Goal: Information Seeking & Learning: Understand process/instructions

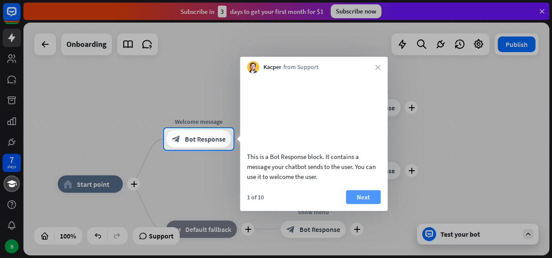
click at [360, 202] on button "Next" at bounding box center [363, 197] width 35 height 14
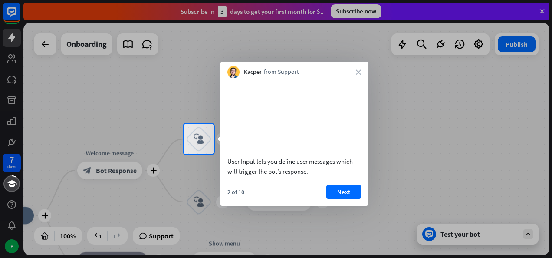
click at [355, 199] on button "Next" at bounding box center [343, 192] width 35 height 14
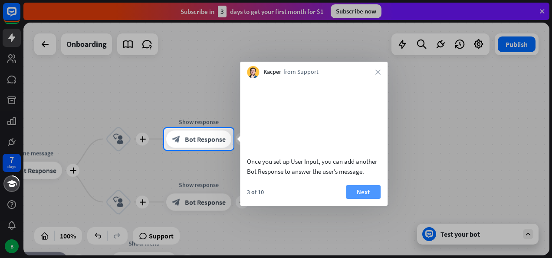
click at [364, 199] on button "Next" at bounding box center [363, 192] width 35 height 14
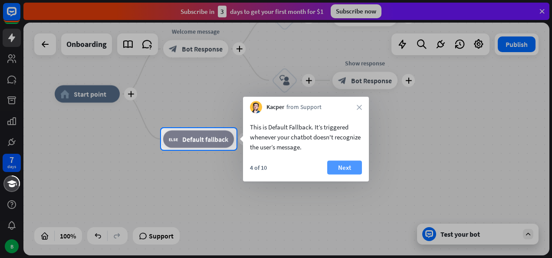
click at [346, 168] on button "Next" at bounding box center [344, 168] width 35 height 14
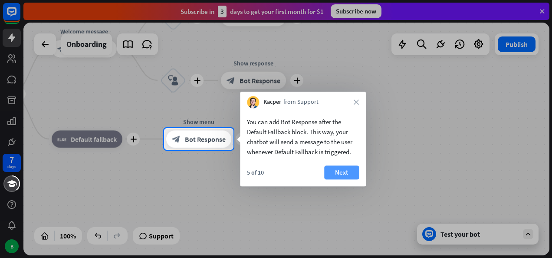
click at [353, 168] on button "Next" at bounding box center [341, 172] width 35 height 14
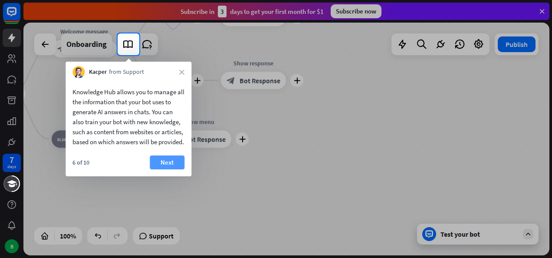
click at [174, 169] on button "Next" at bounding box center [167, 162] width 35 height 14
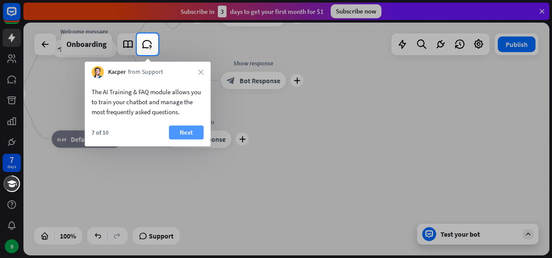
click at [192, 130] on button "Next" at bounding box center [186, 132] width 35 height 14
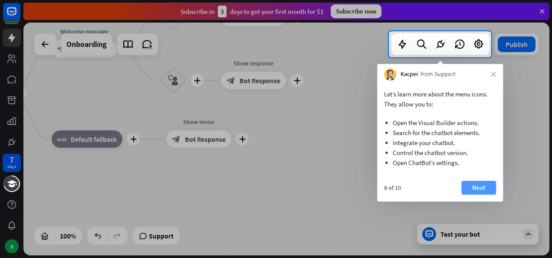
click at [476, 190] on button "Next" at bounding box center [478, 187] width 35 height 14
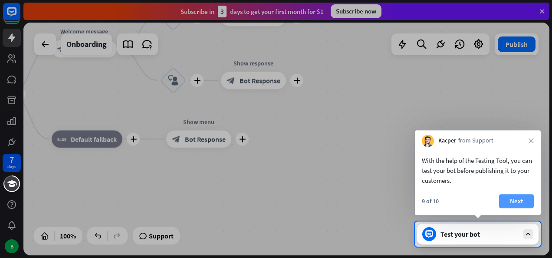
drag, startPoint x: 524, startPoint y: 200, endPoint x: 520, endPoint y: 201, distance: 4.4
click at [524, 200] on button "Next" at bounding box center [516, 201] width 35 height 14
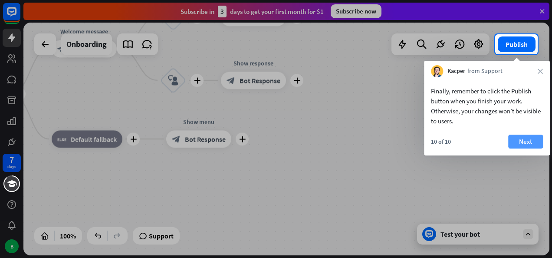
click at [515, 138] on button "Next" at bounding box center [525, 142] width 35 height 14
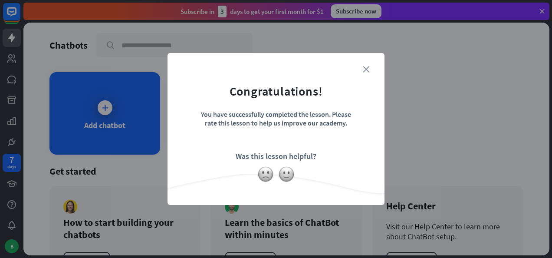
click at [364, 67] on icon "close" at bounding box center [366, 69] width 7 height 7
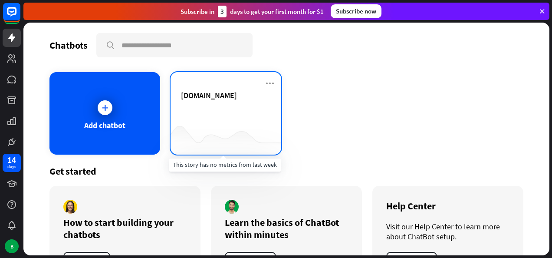
click at [219, 128] on div at bounding box center [226, 137] width 111 height 33
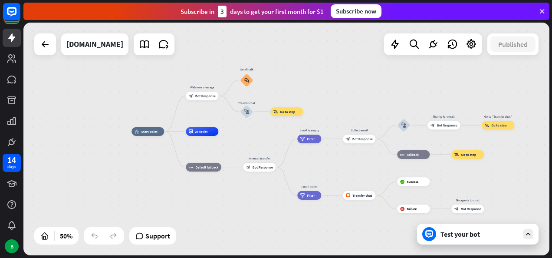
drag, startPoint x: 342, startPoint y: 231, endPoint x: 243, endPoint y: 197, distance: 105.0
click at [243, 197] on div "home_2 Start point Welcome message block_bot_response Bot Response Small talk b…" at bounding box center [262, 189] width 263 height 116
click at [7, 66] on link at bounding box center [12, 58] width 18 height 18
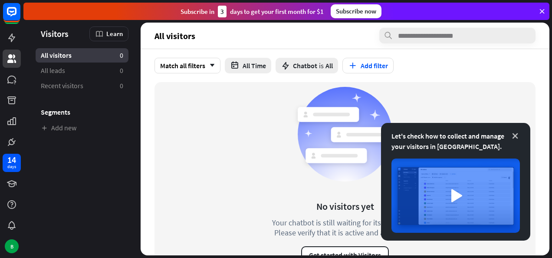
click at [516, 135] on icon at bounding box center [515, 135] width 9 height 9
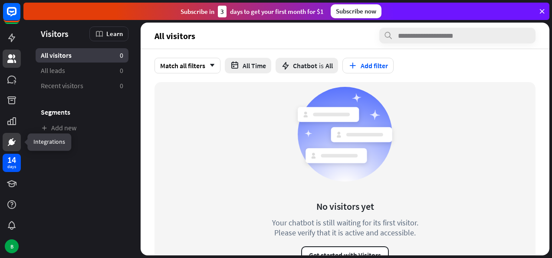
click at [10, 140] on icon at bounding box center [11, 141] width 5 height 5
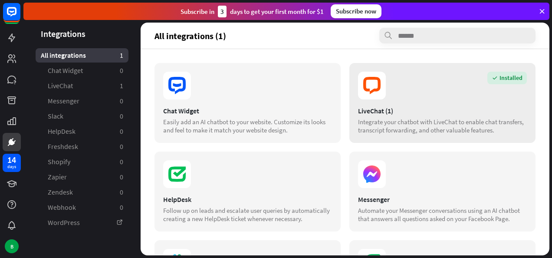
click at [425, 102] on div "Installed LiveChat (1) Integrate your chatbot with LiveChat to enable chat tran…" at bounding box center [442, 103] width 186 height 80
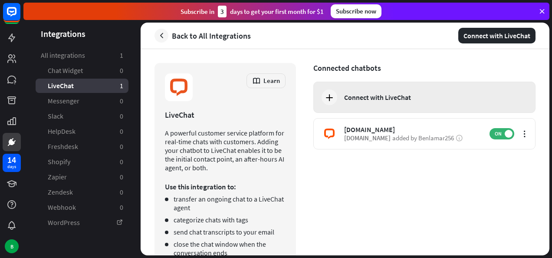
click at [329, 98] on icon at bounding box center [329, 97] width 10 height 10
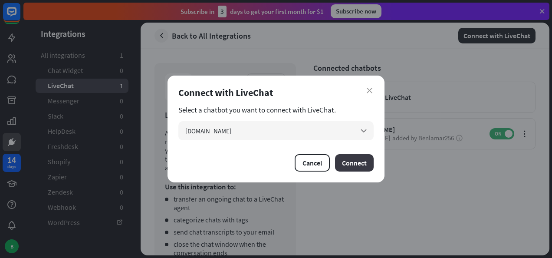
click at [360, 165] on button "Connect" at bounding box center [354, 162] width 39 height 17
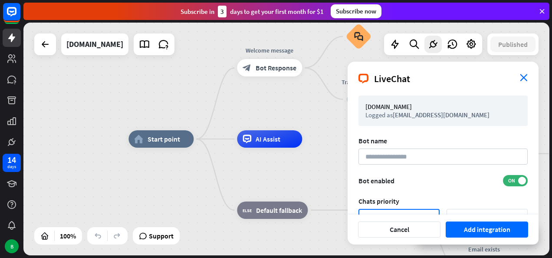
click at [526, 75] on icon "close" at bounding box center [524, 77] width 8 height 7
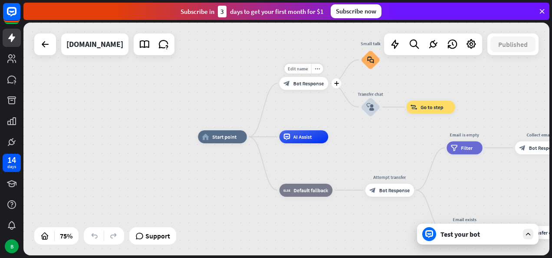
click at [304, 82] on span "Bot Response" at bounding box center [308, 83] width 31 height 7
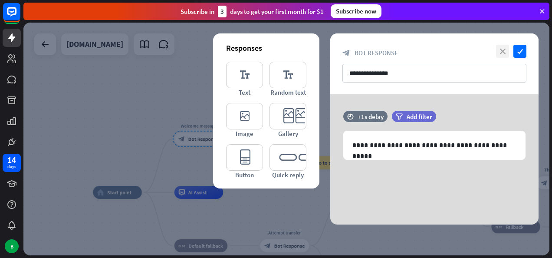
click at [505, 53] on icon "close" at bounding box center [502, 51] width 13 height 13
